Goal: Find specific page/section: Find specific page/section

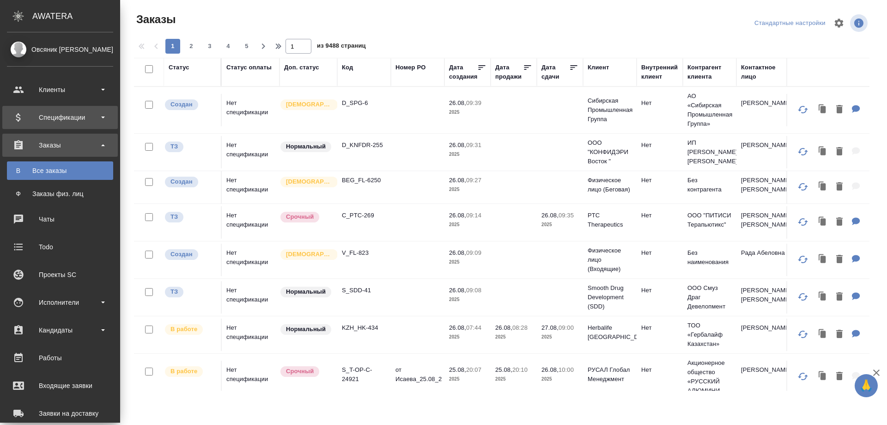
click at [60, 119] on div "Спецификации" at bounding box center [60, 117] width 106 height 14
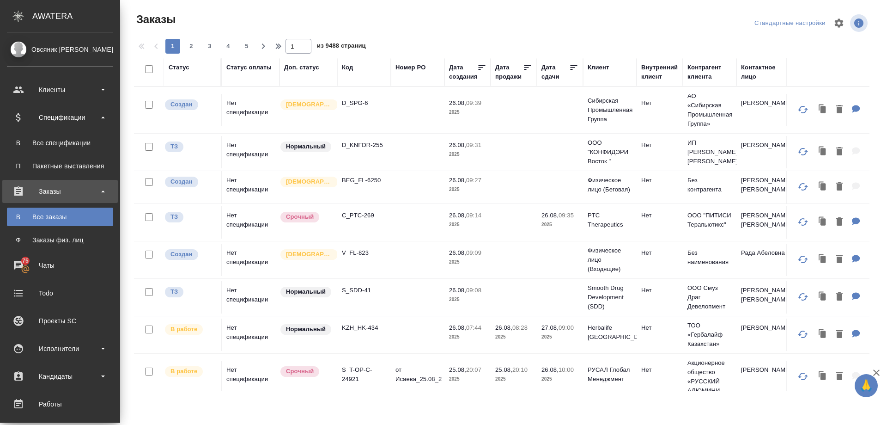
click at [54, 143] on div "Все спецификации" at bounding box center [60, 142] width 97 height 9
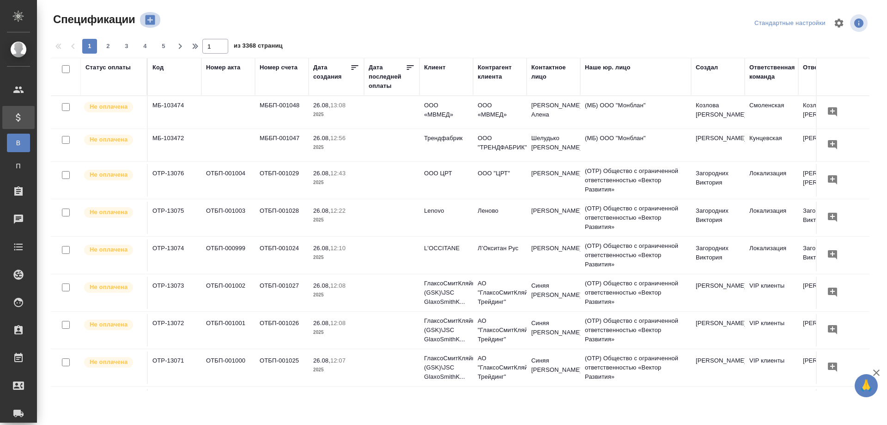
click at [150, 19] on icon "button" at bounding box center [150, 19] width 13 height 13
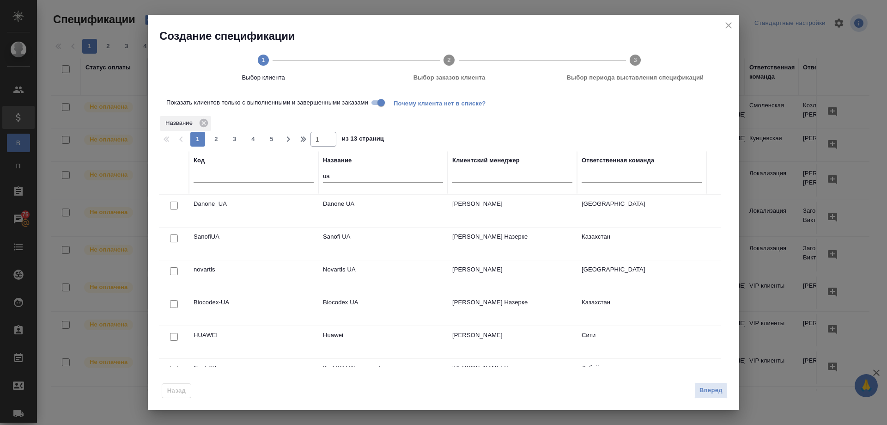
click at [175, 239] on input "checkbox" at bounding box center [174, 238] width 8 height 8
checkbox input "true"
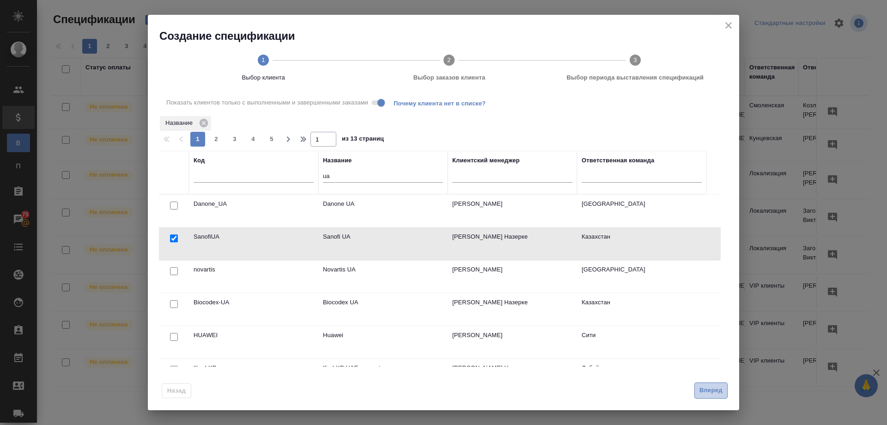
click at [715, 390] on span "Вперед" at bounding box center [711, 390] width 23 height 11
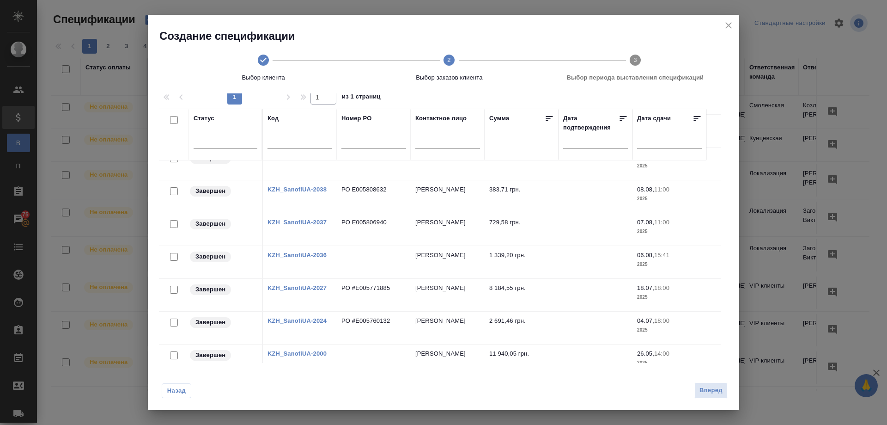
scroll to position [249, 0]
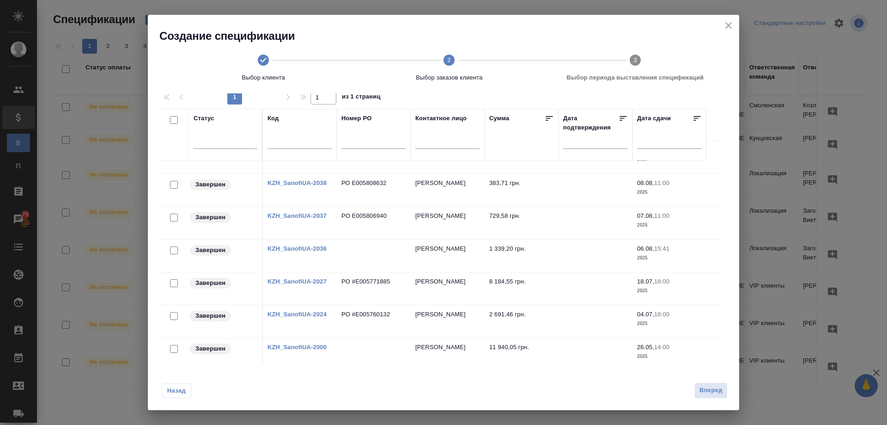
click at [726, 24] on icon "close" at bounding box center [728, 25] width 6 height 6
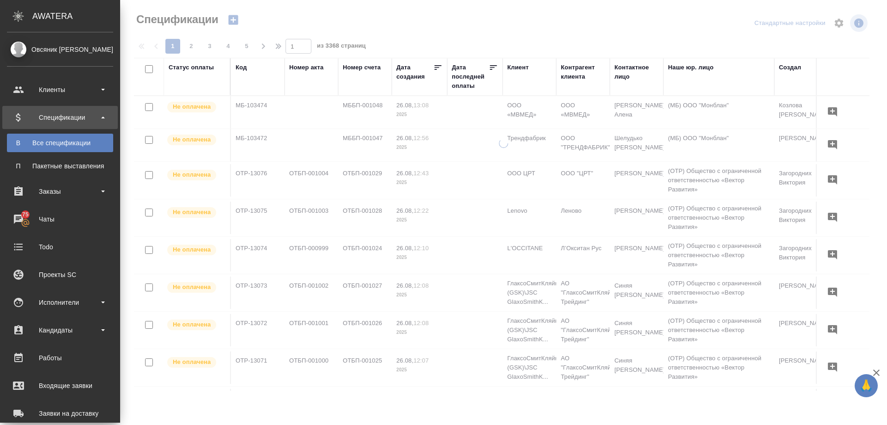
click at [61, 115] on div "Спецификации" at bounding box center [60, 117] width 106 height 14
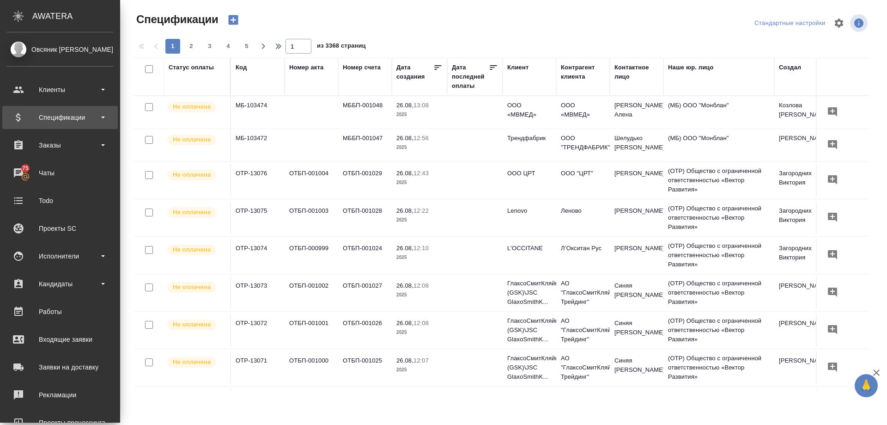
click at [61, 115] on div "Спецификации" at bounding box center [60, 117] width 106 height 14
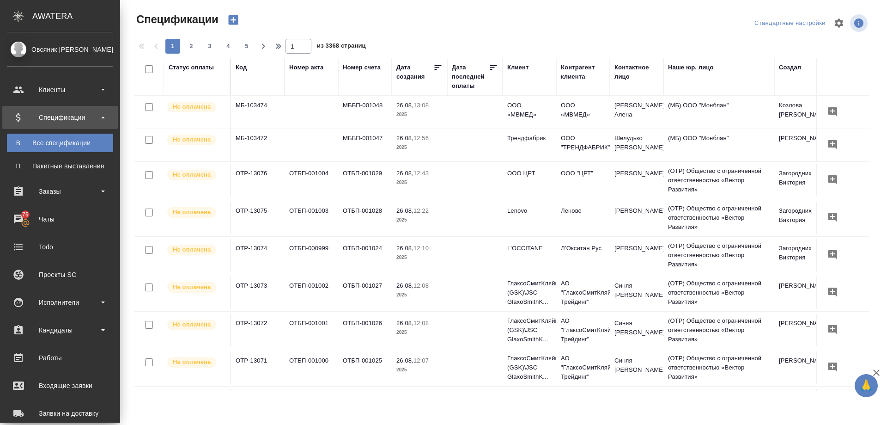
click at [50, 143] on div "Все спецификации" at bounding box center [60, 142] width 97 height 9
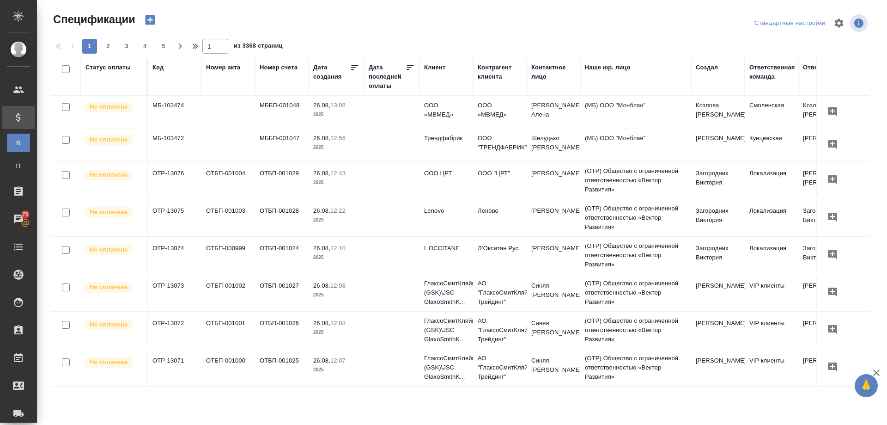
click at [434, 81] on div "Клиент" at bounding box center [446, 77] width 44 height 28
click at [433, 66] on div "Клиент" at bounding box center [434, 67] width 21 height 9
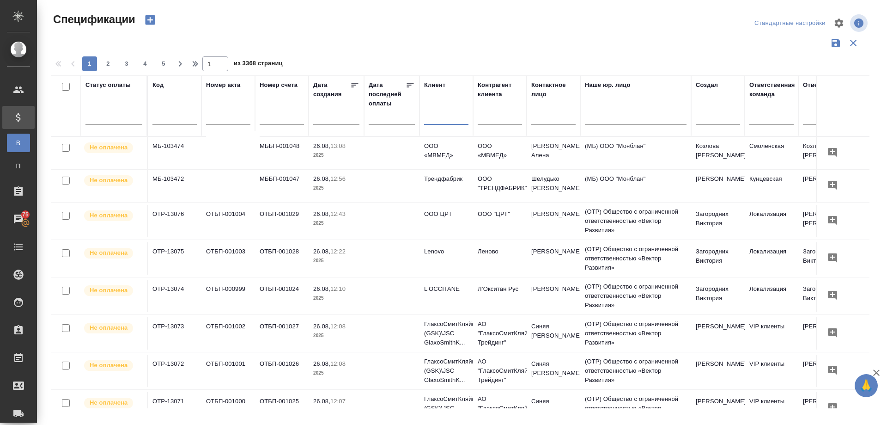
paste input "sanofi ua"
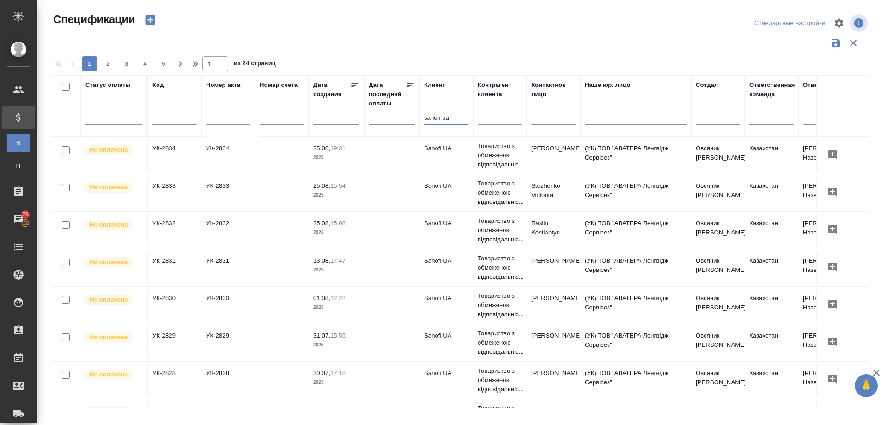
scroll to position [46, 0]
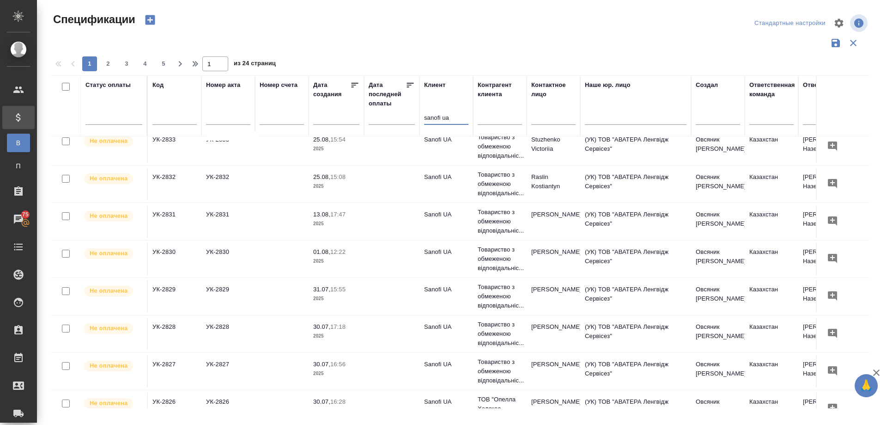
type input "sanofi ua"
click at [219, 250] on td "УК-2830" at bounding box center [228, 259] width 54 height 32
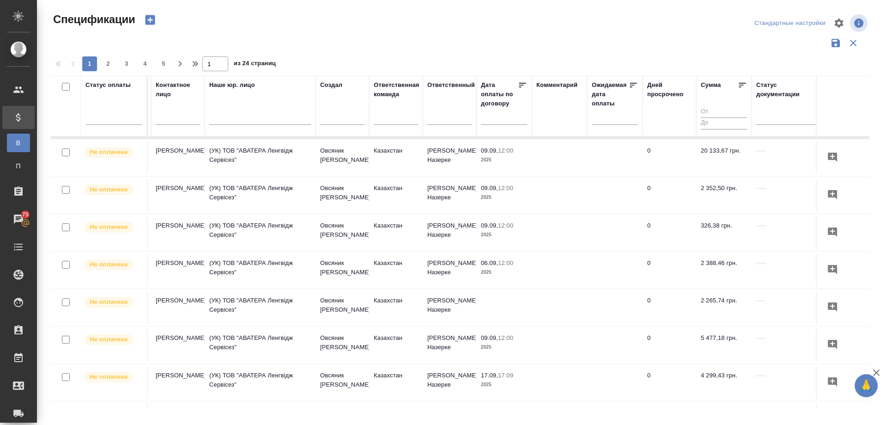
scroll to position [185, 388]
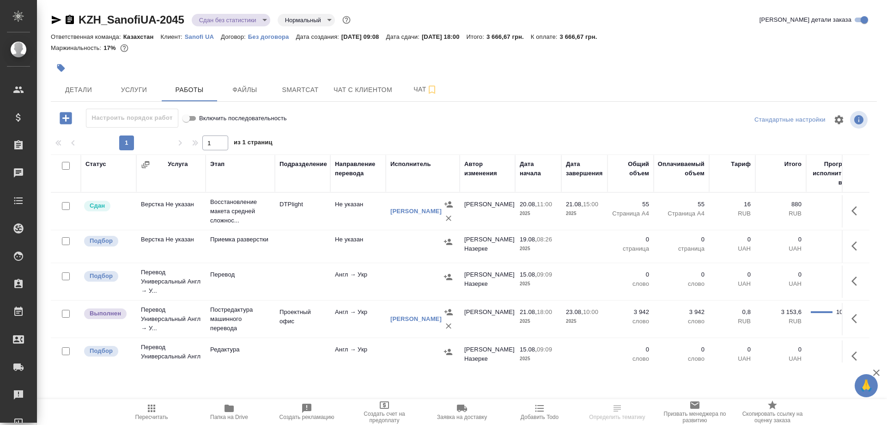
click at [227, 409] on icon "button" at bounding box center [229, 407] width 9 height 7
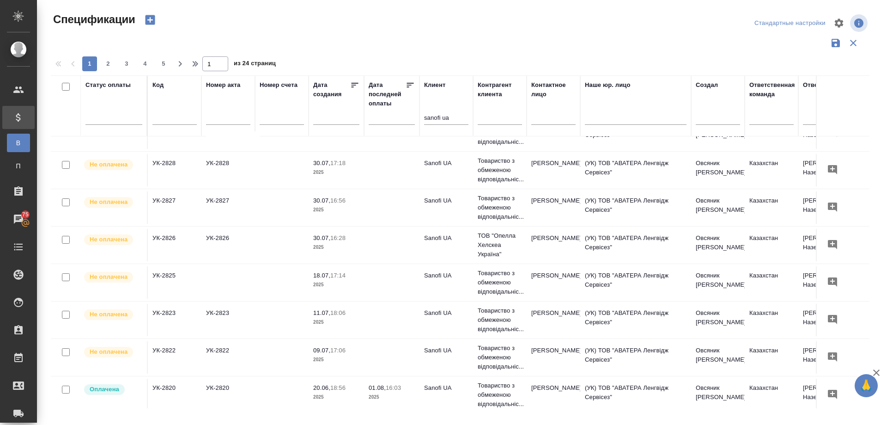
scroll to position [231, 0]
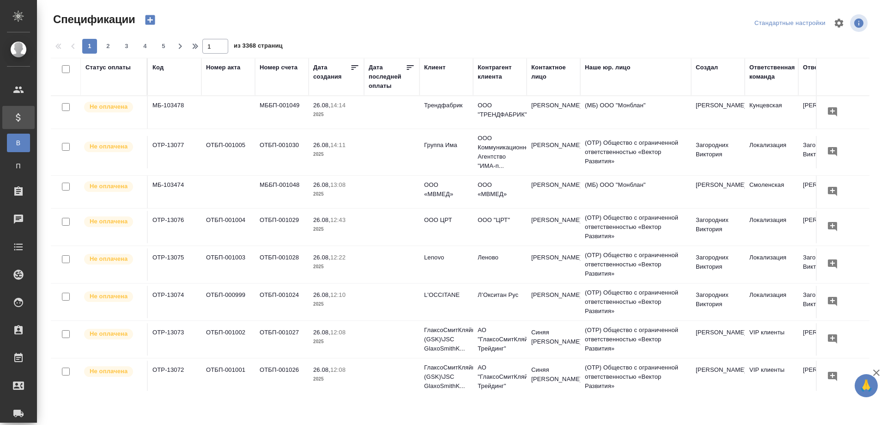
click at [438, 67] on div "Клиент" at bounding box center [434, 67] width 21 height 9
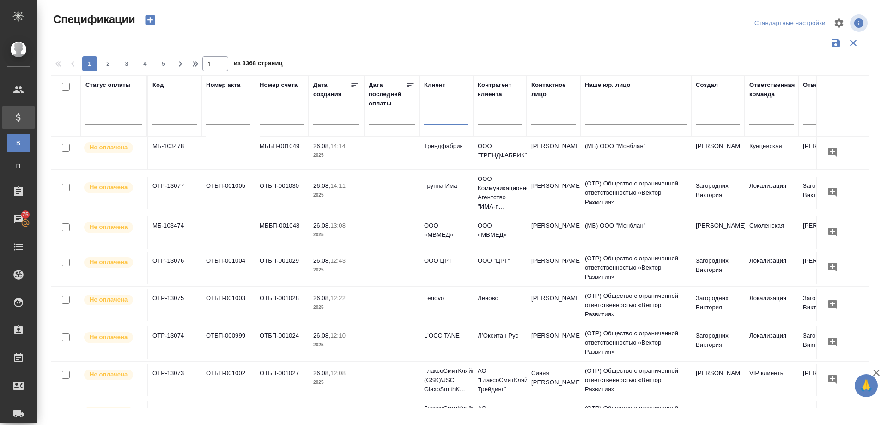
paste input "Poliklinika Tehelná"
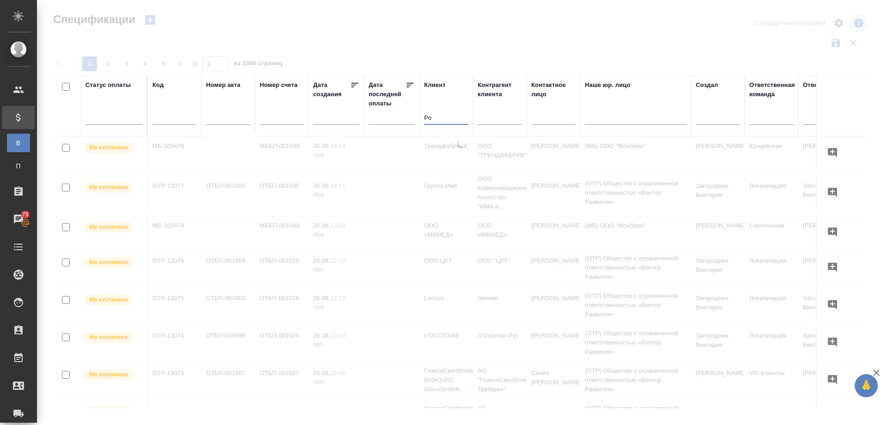
type input "P"
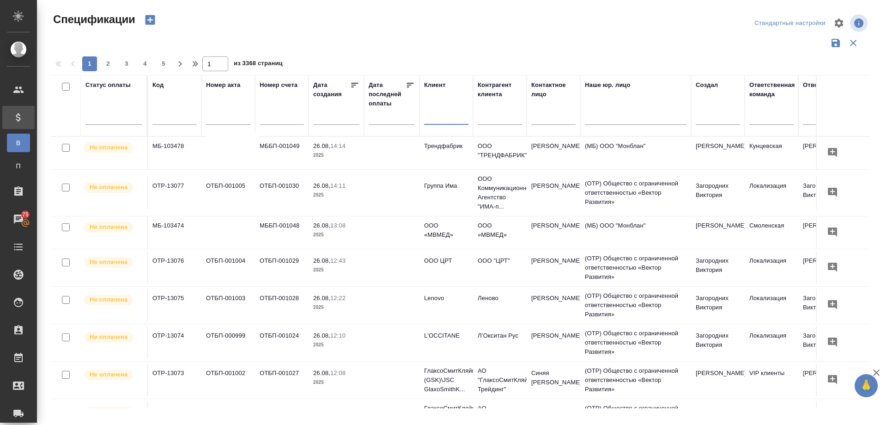
paste input "sanofi ua"
type input "sanofi ua"
